Goal: Check status

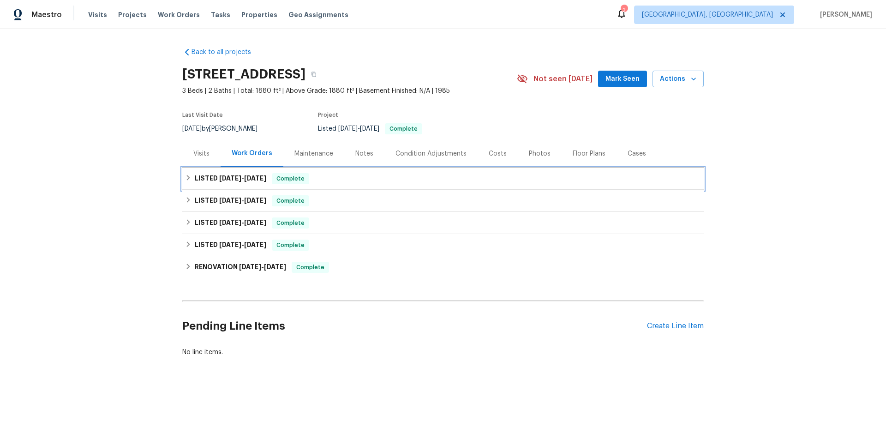
click at [220, 178] on span "[DATE]" at bounding box center [230, 178] width 22 height 6
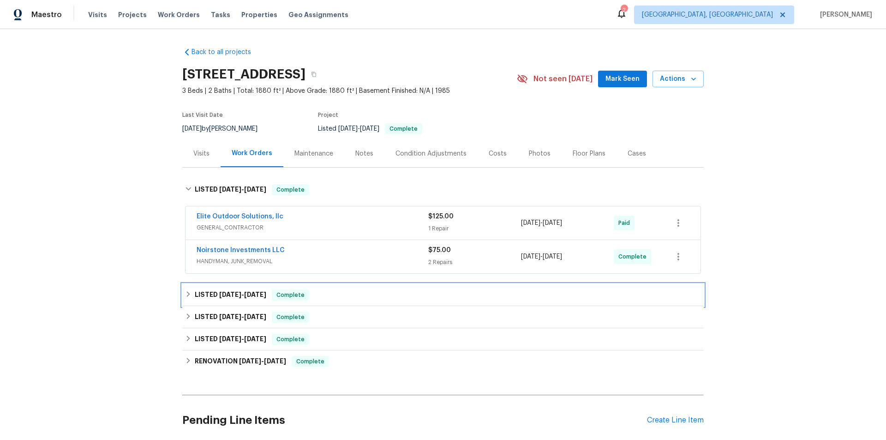
click at [209, 298] on h6 "LISTED [DATE] - [DATE]" at bounding box center [230, 294] width 71 height 11
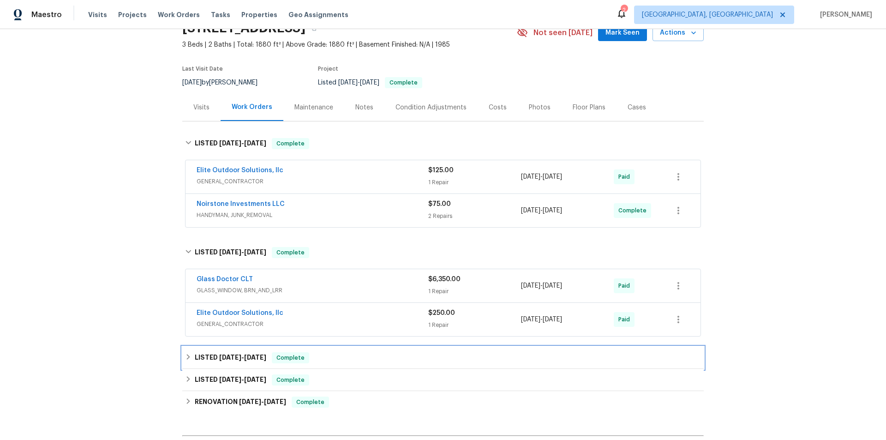
click at [232, 352] on div "LISTED [DATE] - [DATE] Complete" at bounding box center [442, 357] width 521 height 22
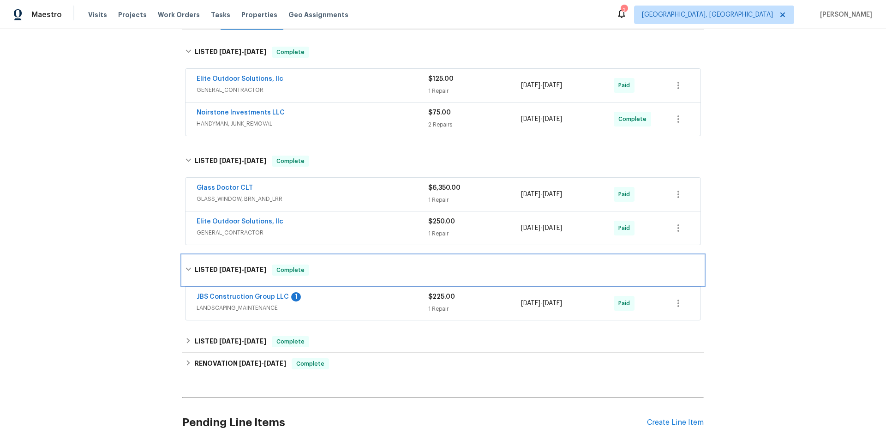
scroll to position [138, 0]
click at [236, 340] on span "[DATE] - [DATE]" at bounding box center [242, 340] width 47 height 6
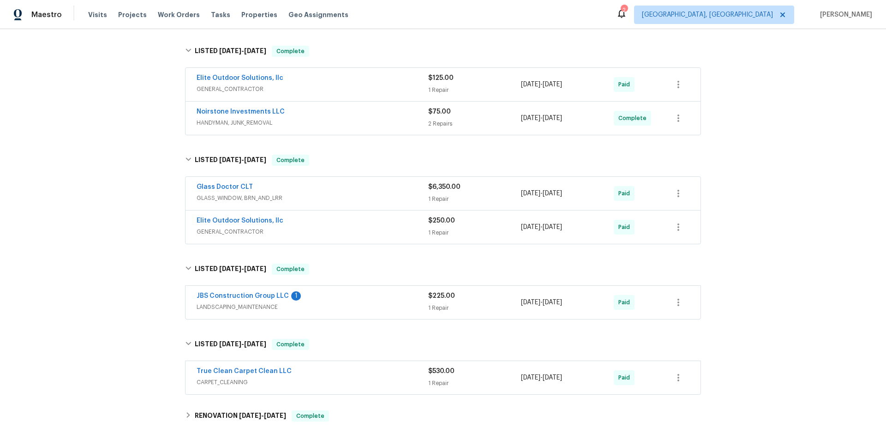
click at [358, 300] on div "JBS Construction Group LLC 1" at bounding box center [312, 296] width 232 height 11
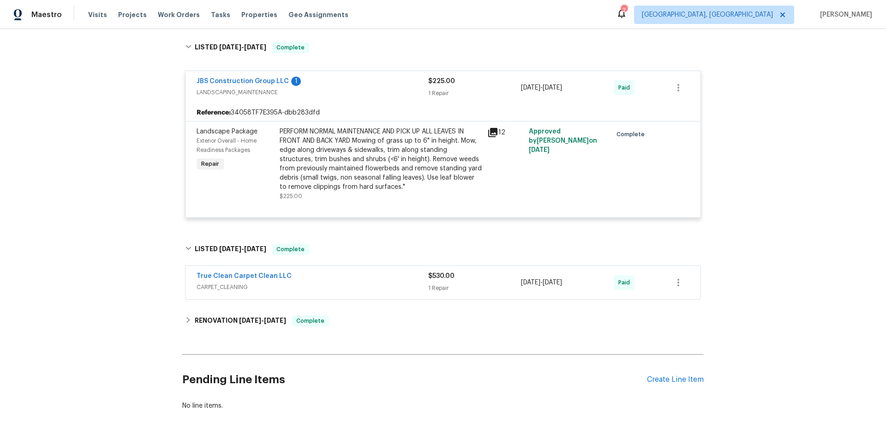
scroll to position [369, 0]
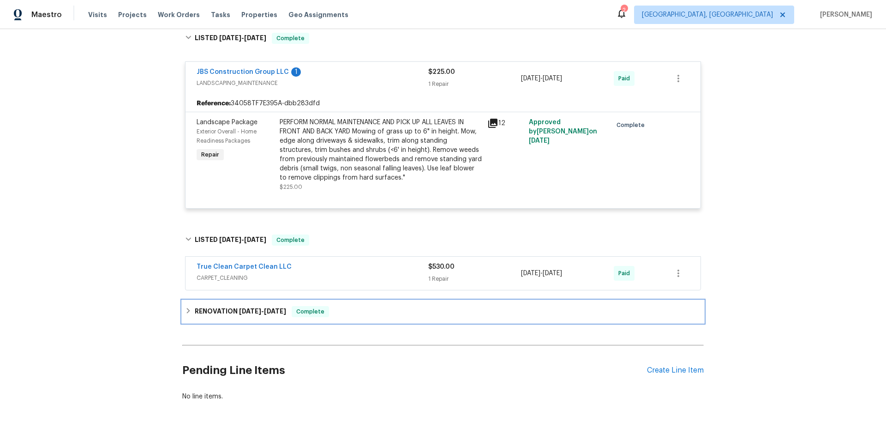
click at [242, 309] on span "[DATE]" at bounding box center [250, 311] width 22 height 6
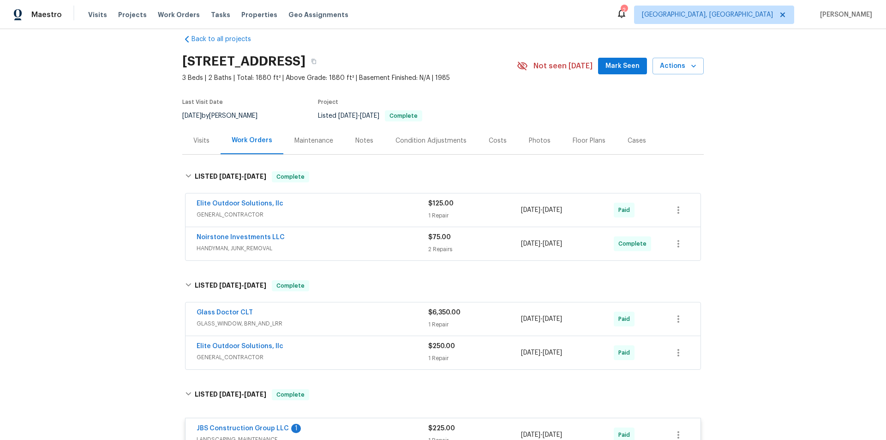
scroll to position [0, 0]
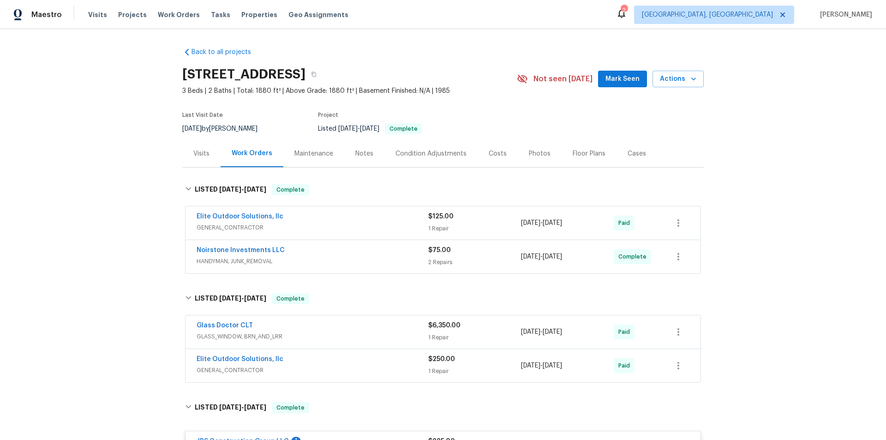
click at [778, 119] on div "Back to all projects [STREET_ADDRESS] 3 Beds | 2 Baths | Total: 1880 ft² | Abov…" at bounding box center [443, 234] width 886 height 411
